Goal: Information Seeking & Learning: Learn about a topic

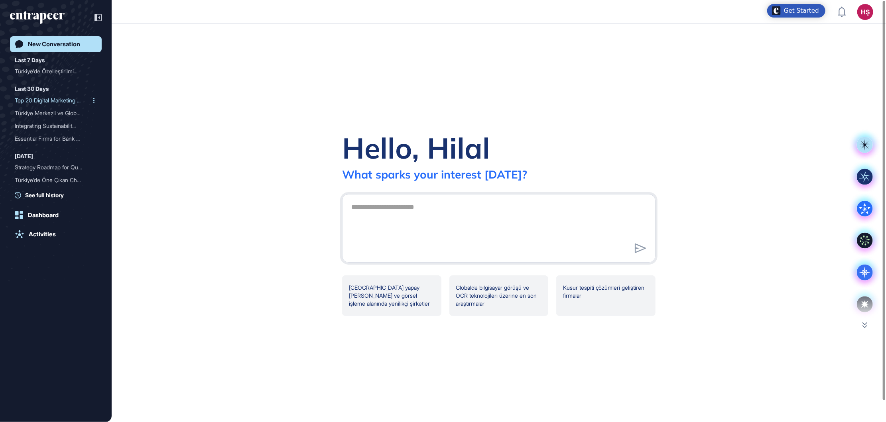
click at [71, 95] on div "Top 20 Digital Marketing ..." at bounding box center [53, 100] width 76 height 13
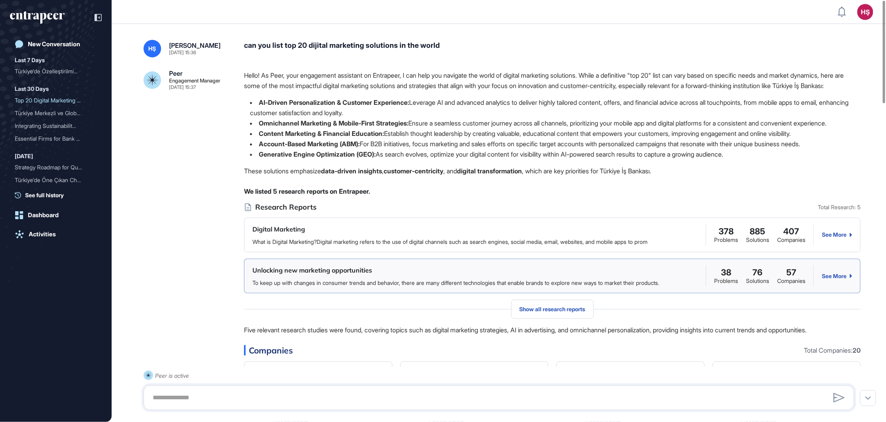
click at [287, 276] on div "Unlocking new marketing opportunities" at bounding box center [312, 271] width 120 height 10
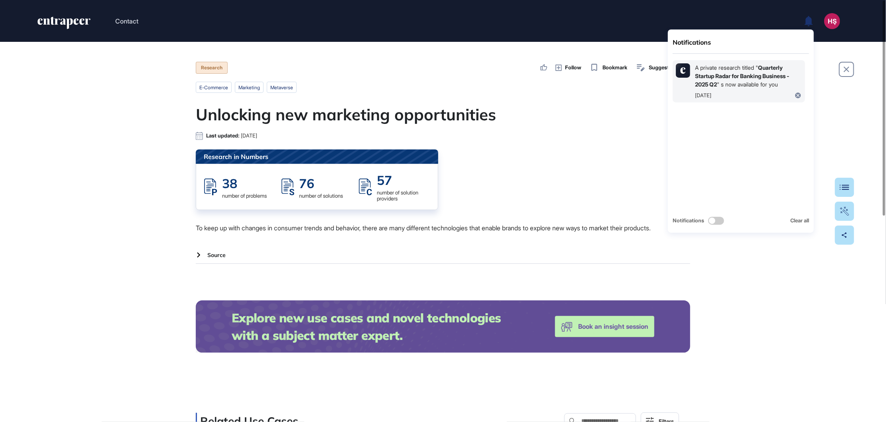
click at [754, 72] on link "Quarterly Startup Radar for Banking Business - 2025 Q2" at bounding box center [742, 76] width 94 height 24
